Goal: Task Accomplishment & Management: Manage account settings

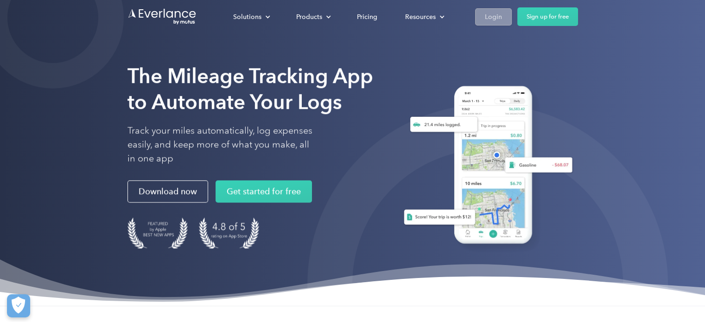
click at [491, 18] on div "Login" at bounding box center [493, 17] width 17 height 12
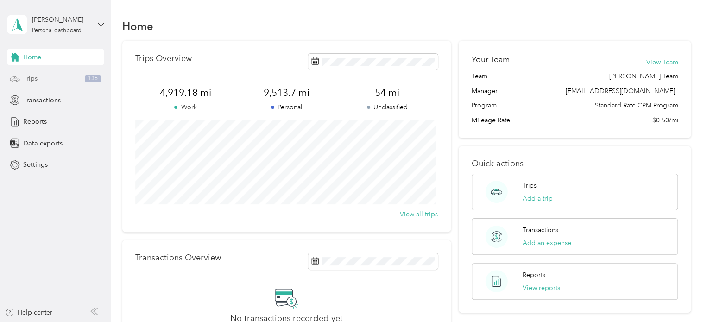
click at [32, 78] on span "Trips" at bounding box center [30, 79] width 14 height 10
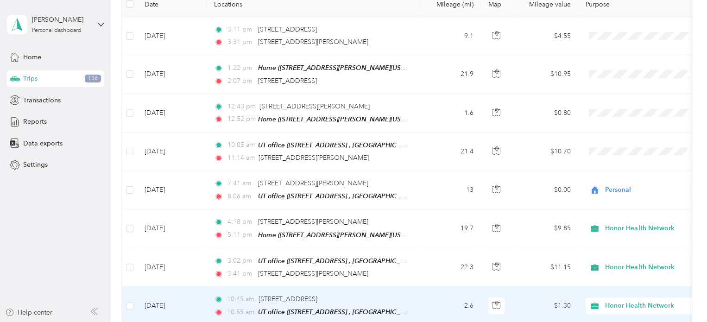
scroll to position [139, 0]
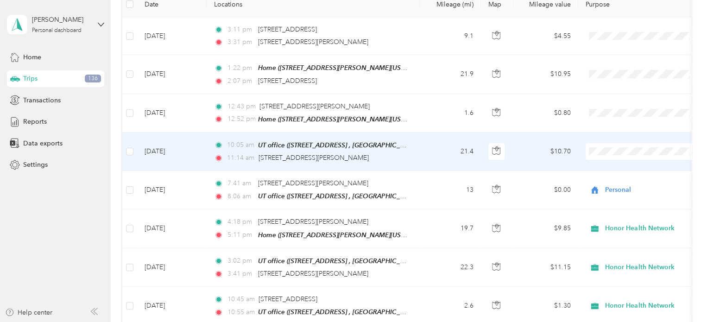
click at [423, 148] on td "21.4" at bounding box center [450, 152] width 61 height 38
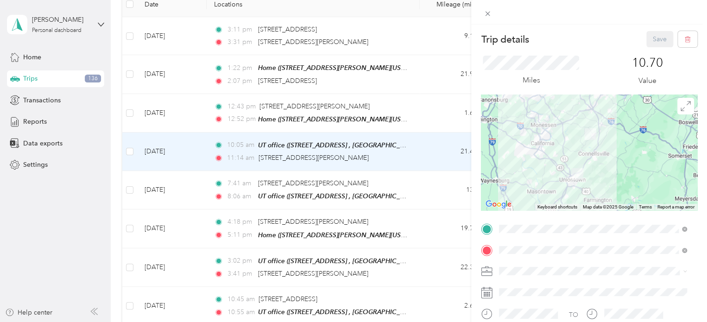
click at [528, 301] on div "Personal" at bounding box center [592, 304] width 181 height 10
click at [653, 38] on button "Save" at bounding box center [660, 39] width 27 height 16
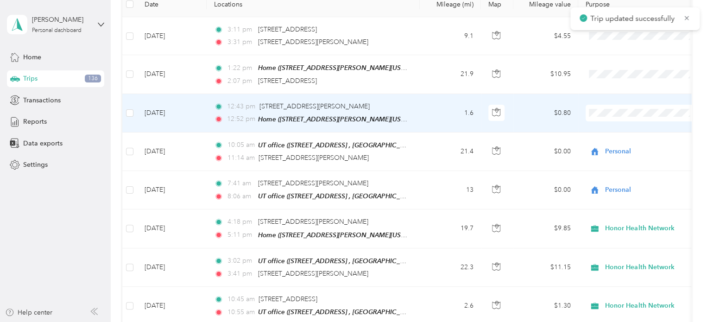
click at [621, 146] on span "Personal" at bounding box center [652, 145] width 86 height 10
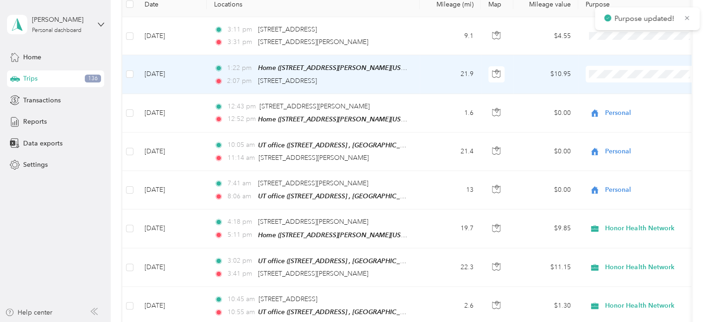
click at [616, 110] on span "Personal" at bounding box center [652, 107] width 86 height 10
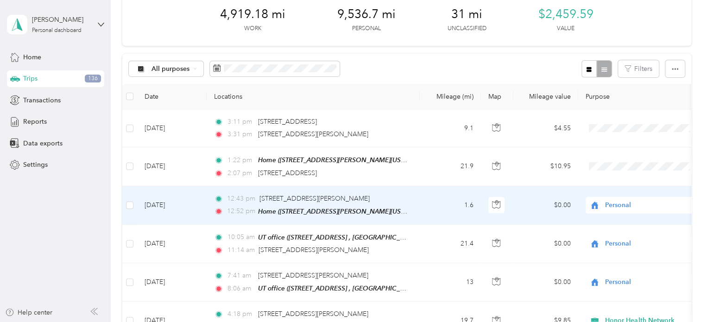
scroll to position [46, 0]
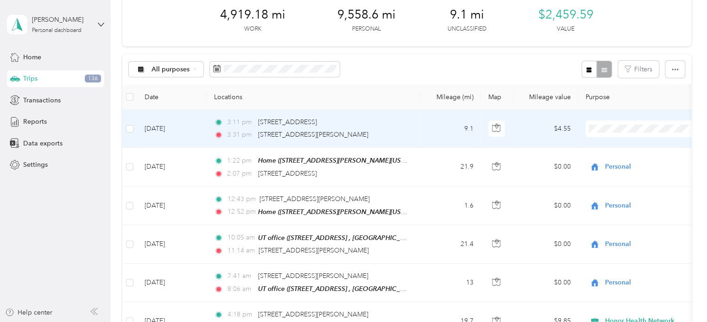
click at [612, 163] on span "Personal" at bounding box center [652, 162] width 86 height 10
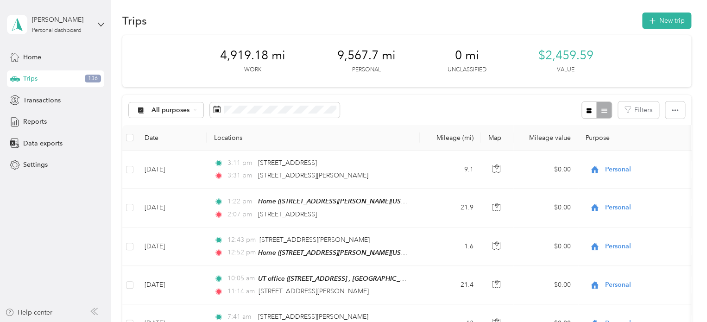
scroll to position [0, 0]
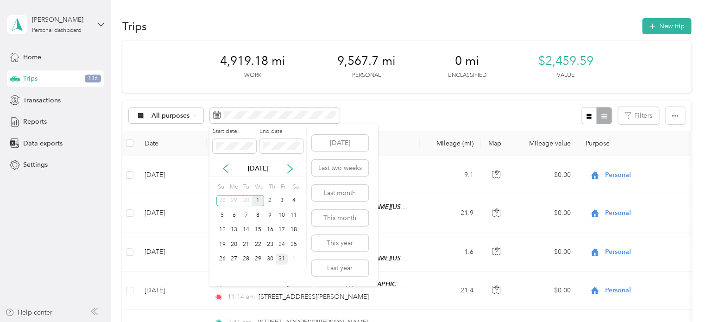
click at [284, 261] on div "31" at bounding box center [282, 260] width 12 height 12
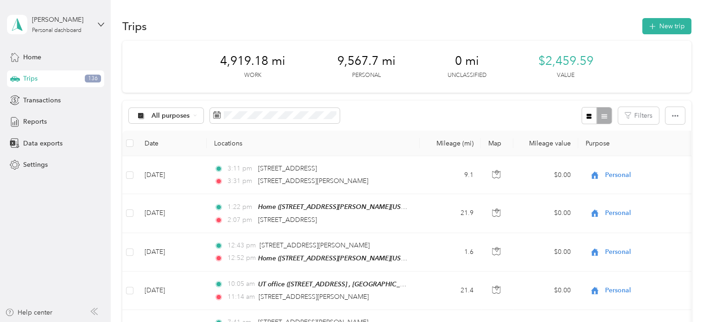
drag, startPoint x: 394, startPoint y: 112, endPoint x: 343, endPoint y: 111, distance: 51.0
click at [394, 111] on div "All purposes Filters" at bounding box center [406, 116] width 569 height 30
click at [243, 120] on span at bounding box center [275, 116] width 130 height 16
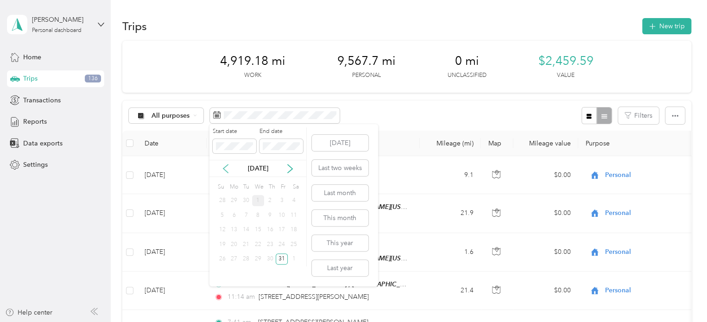
click at [227, 166] on icon at bounding box center [225, 168] width 9 height 9
click at [226, 166] on icon at bounding box center [225, 168] width 9 height 9
click at [291, 171] on icon at bounding box center [290, 168] width 9 height 9
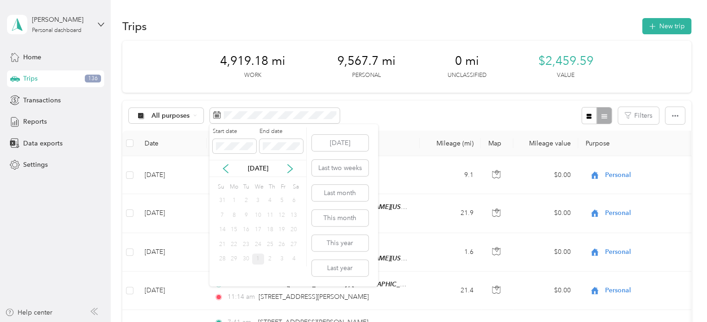
click at [233, 198] on div "1" at bounding box center [234, 201] width 12 height 12
click at [170, 146] on body "Julian Jessica Personal dashboard Home Trips 136 Transactions Reports Data expo…" at bounding box center [351, 161] width 703 height 322
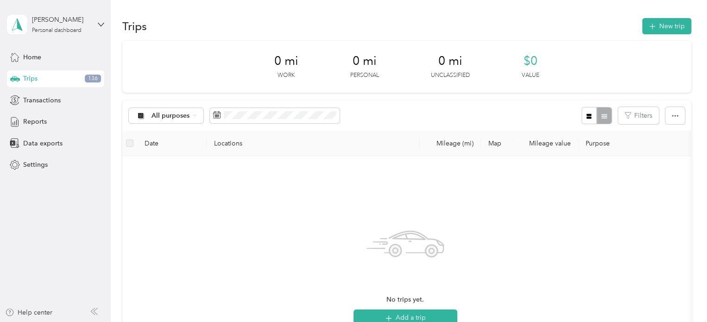
click at [389, 146] on th "Locations" at bounding box center [313, 143] width 213 height 25
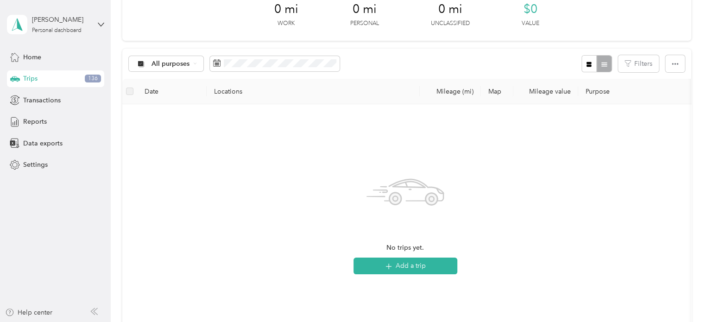
scroll to position [46, 0]
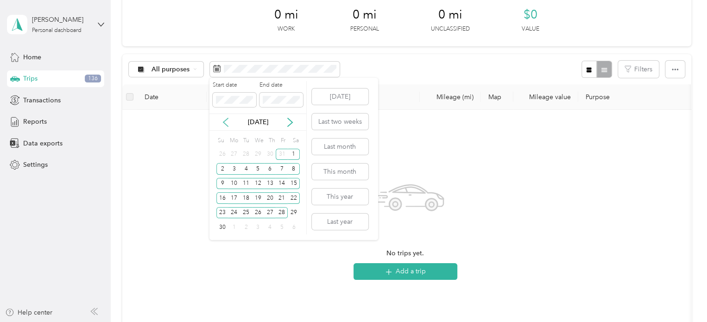
click at [226, 121] on icon at bounding box center [225, 122] width 9 height 9
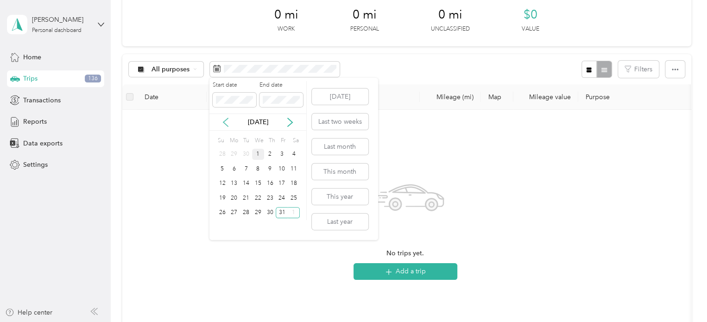
click at [226, 121] on icon at bounding box center [225, 122] width 9 height 9
click at [289, 122] on icon at bounding box center [290, 122] width 9 height 9
click at [231, 153] on div "1" at bounding box center [234, 155] width 12 height 12
click at [286, 122] on icon at bounding box center [290, 122] width 9 height 9
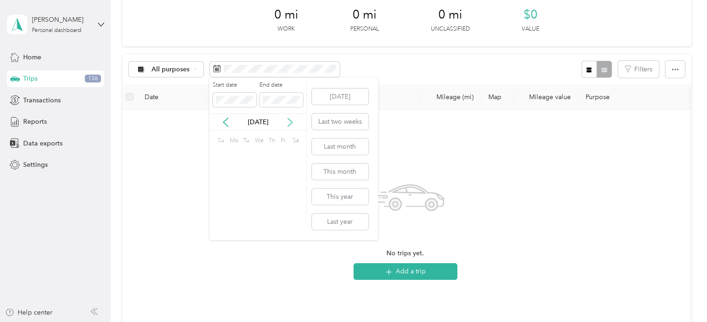
click at [286, 122] on icon at bounding box center [290, 122] width 9 height 9
click at [227, 225] on div "30" at bounding box center [222, 228] width 12 height 12
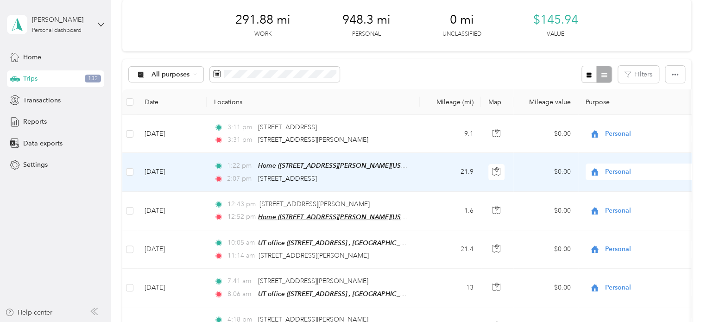
scroll to position [93, 0]
